Goal: Transaction & Acquisition: Download file/media

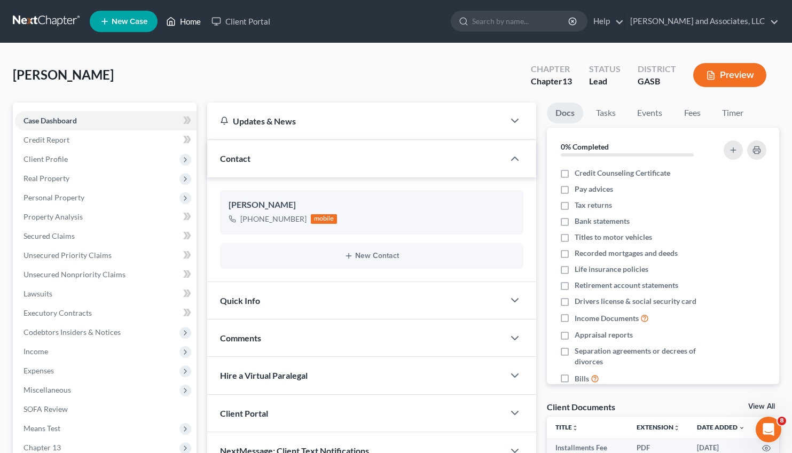
click at [183, 23] on link "Home" at bounding box center [183, 21] width 45 height 19
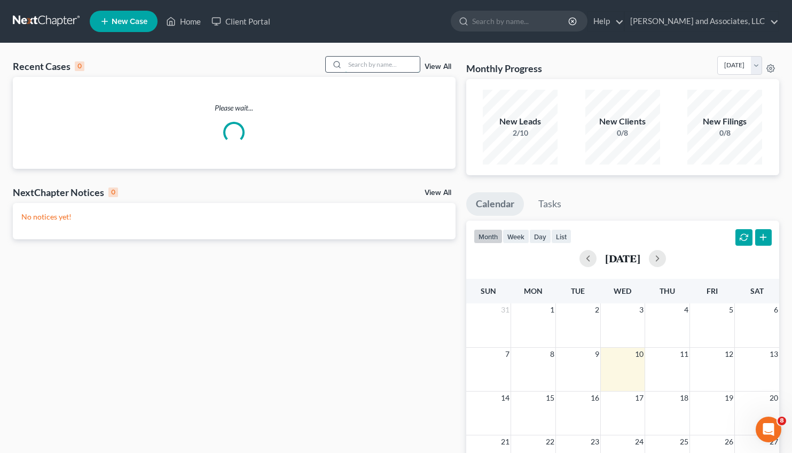
click at [348, 57] on input "search" at bounding box center [382, 64] width 75 height 15
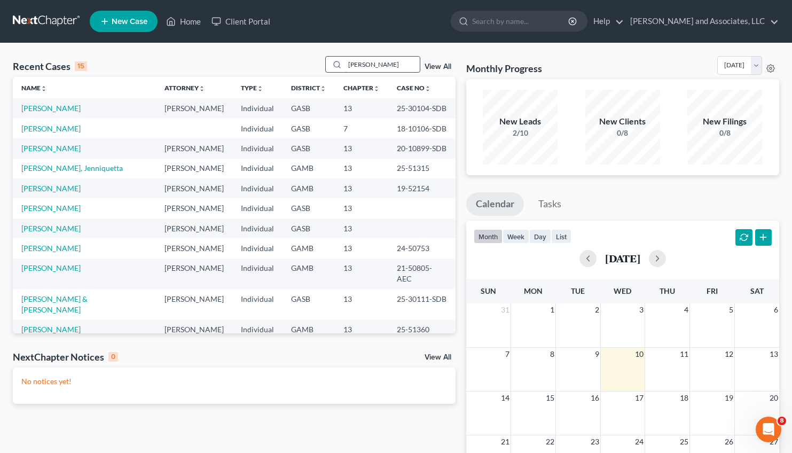
type input "[PERSON_NAME]"
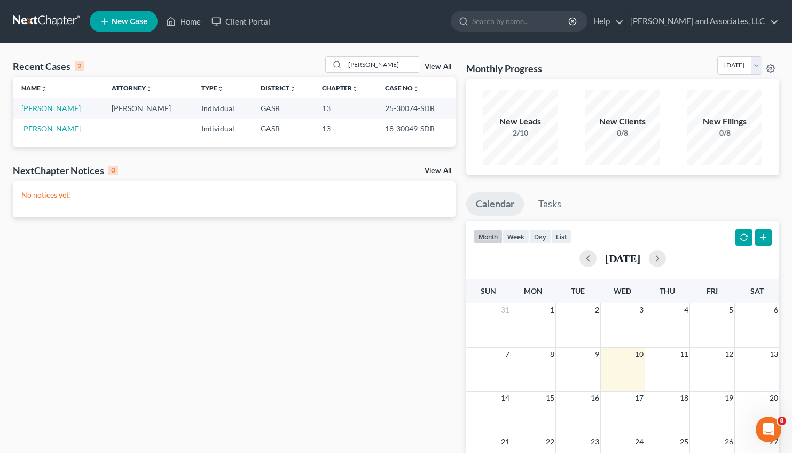
click at [42, 108] on link "[PERSON_NAME]" at bounding box center [50, 108] width 59 height 9
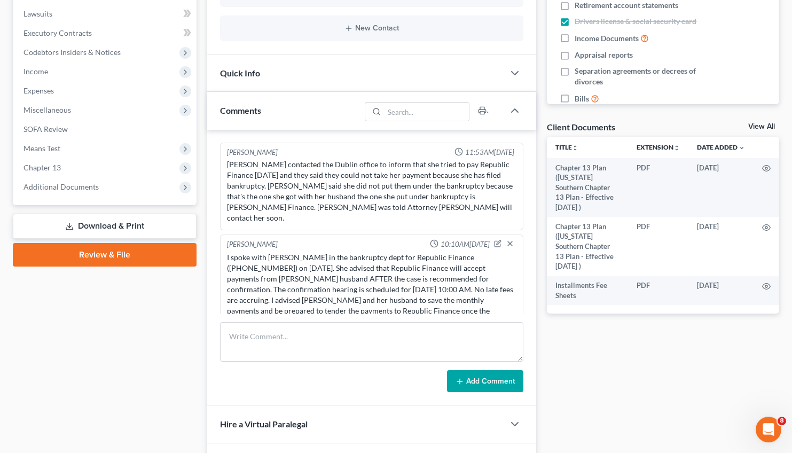
scroll to position [257, 0]
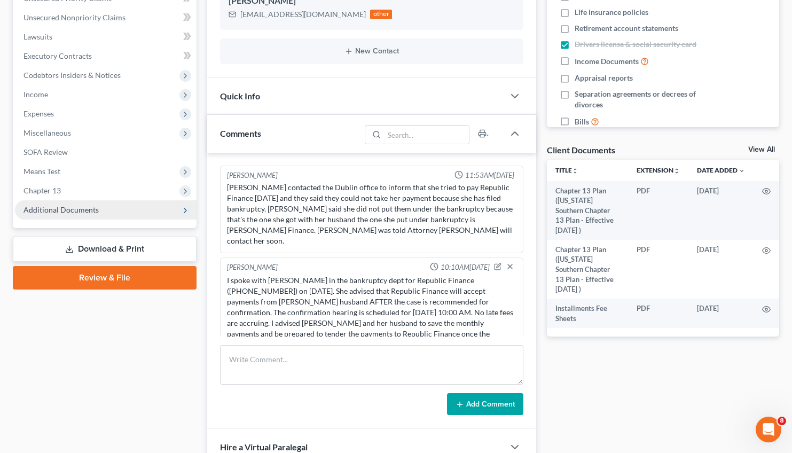
click at [74, 206] on span "Additional Documents" at bounding box center [60, 209] width 75 height 9
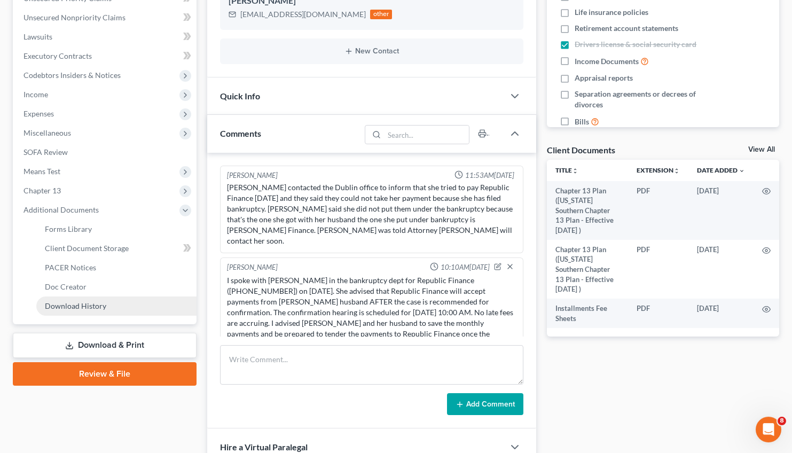
click at [76, 307] on span "Download History" at bounding box center [75, 305] width 61 height 9
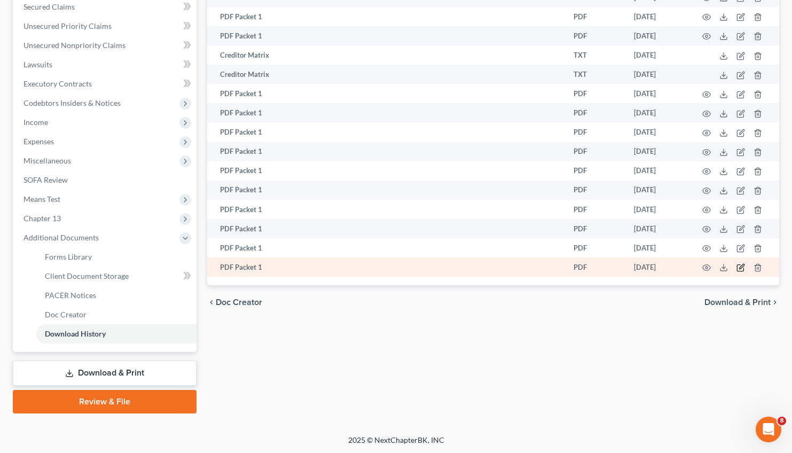
click at [742, 269] on icon "button" at bounding box center [740, 267] width 9 height 9
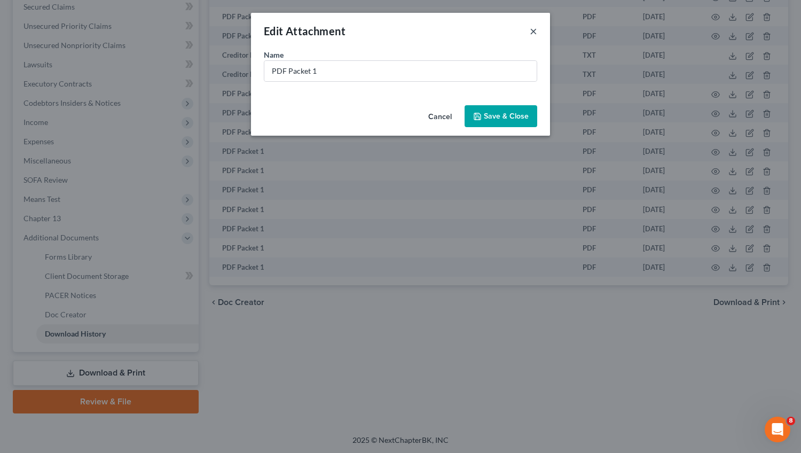
click at [532, 32] on button "×" at bounding box center [533, 31] width 7 height 13
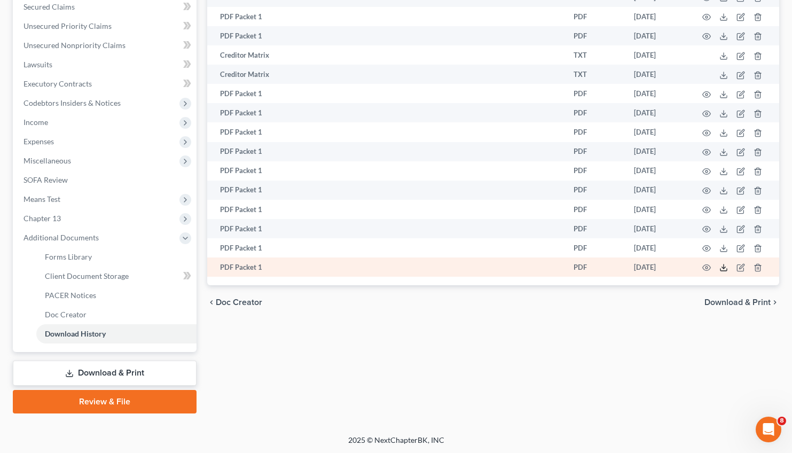
click at [726, 268] on icon at bounding box center [723, 267] width 9 height 9
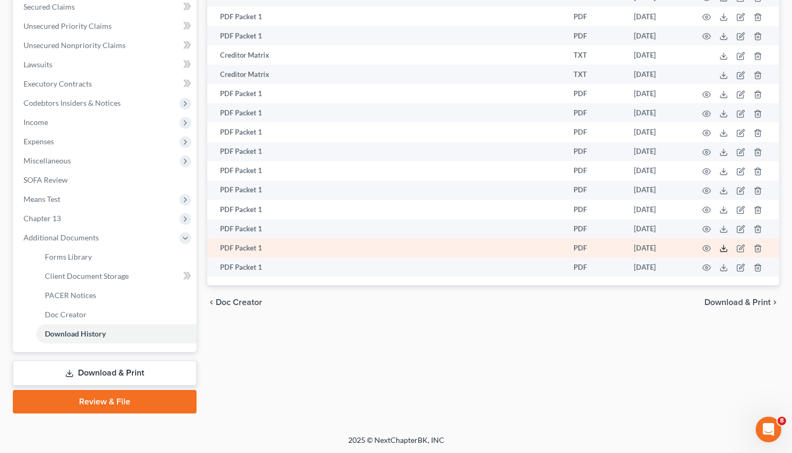
click at [726, 250] on icon at bounding box center [723, 248] width 9 height 9
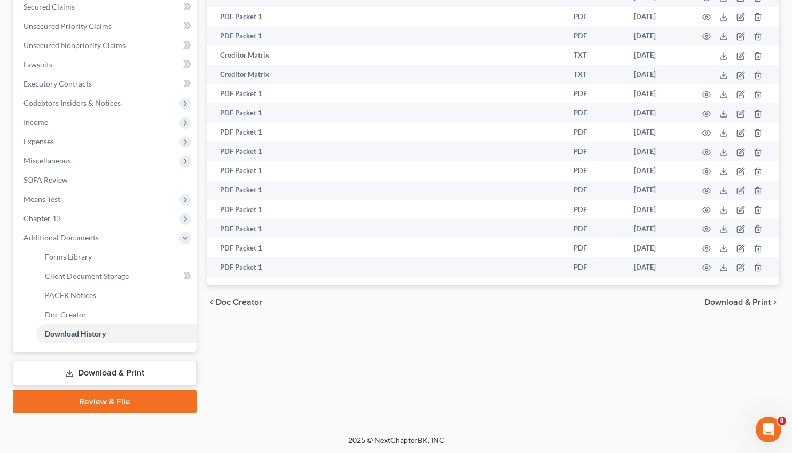
click at [115, 376] on link "Download & Print" at bounding box center [105, 372] width 184 height 25
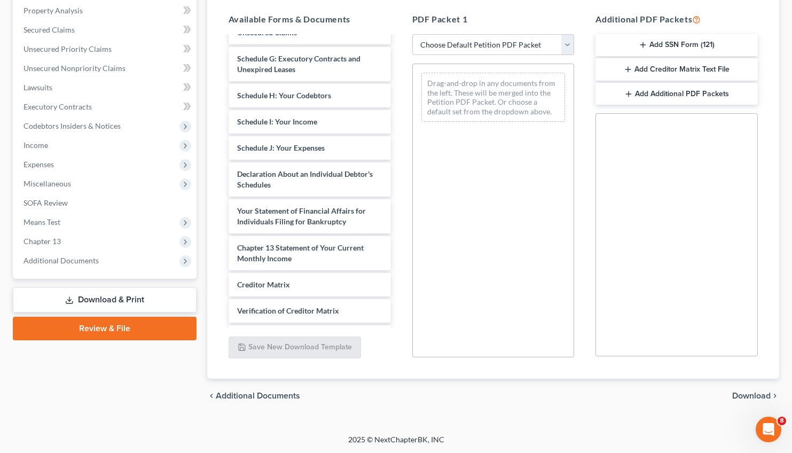
scroll to position [292, 0]
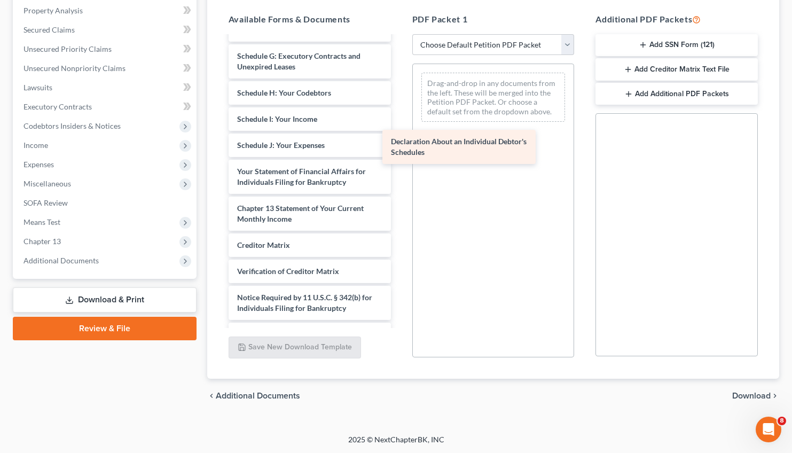
drag, startPoint x: 281, startPoint y: 171, endPoint x: 452, endPoint y: 138, distance: 173.5
click at [399, 138] on div "Declaration About an Individual Debtor's Schedules Chapter 13 Plan ([US_STATE] …" at bounding box center [309, 45] width 179 height 601
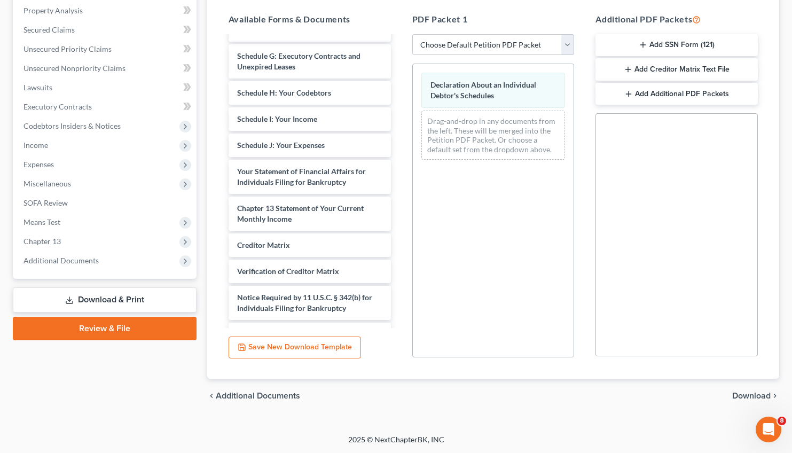
click at [750, 394] on span "Download" at bounding box center [751, 395] width 38 height 9
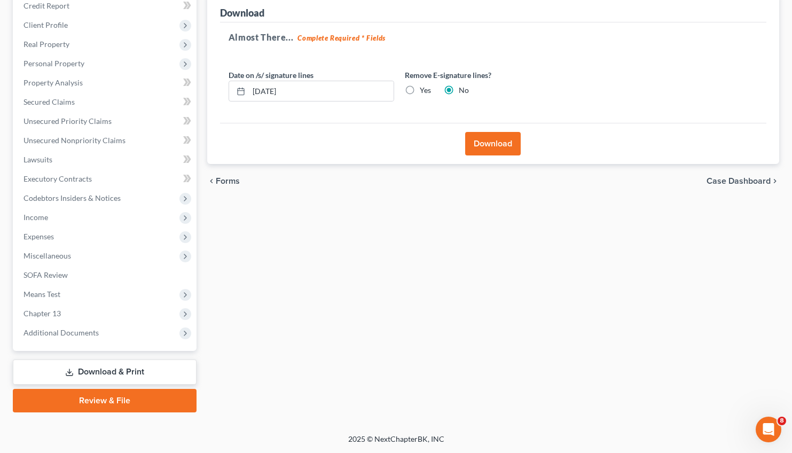
scroll to position [133, 0]
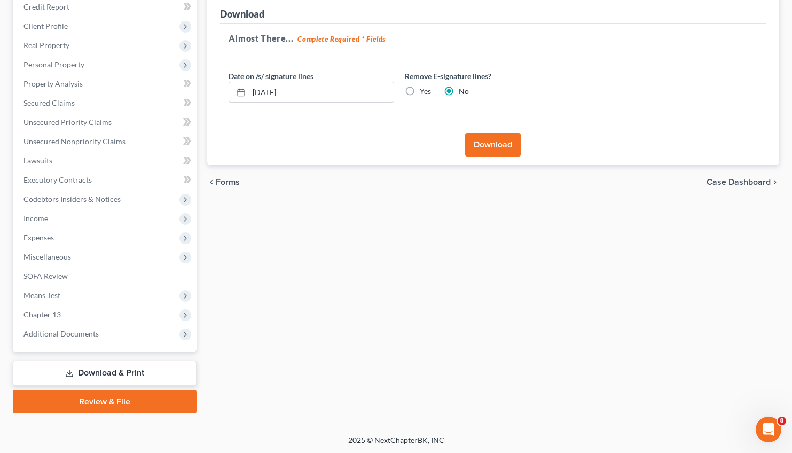
click at [473, 145] on button "Download" at bounding box center [493, 144] width 56 height 23
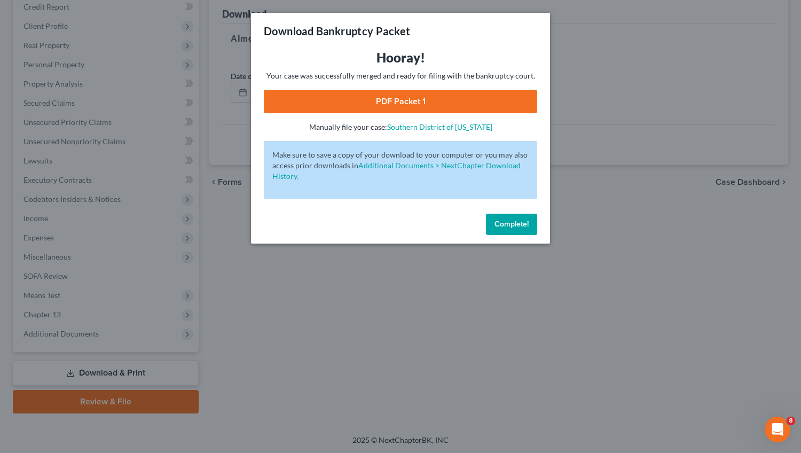
click at [381, 108] on link "PDF Packet 1" at bounding box center [400, 101] width 273 height 23
click at [504, 229] on span "Complete!" at bounding box center [512, 223] width 34 height 9
